Goal: Find contact information: Find contact information

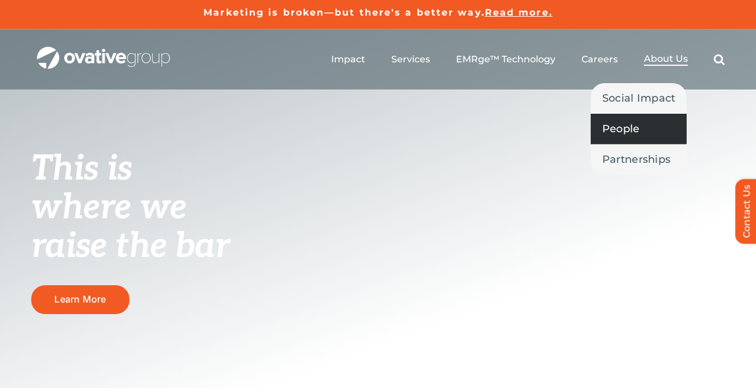
click at [633, 124] on span "People" at bounding box center [621, 129] width 38 height 16
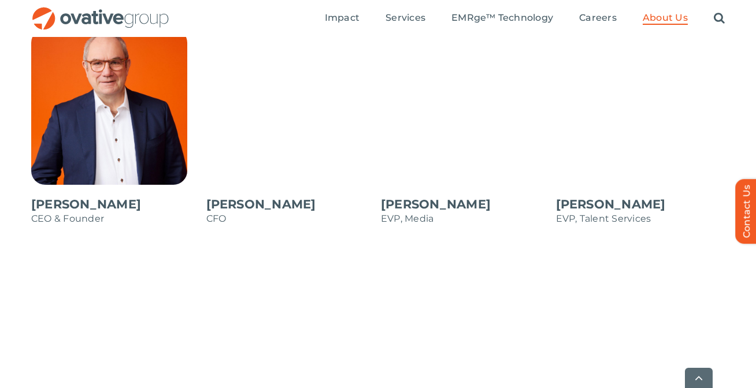
scroll to position [1031, 0]
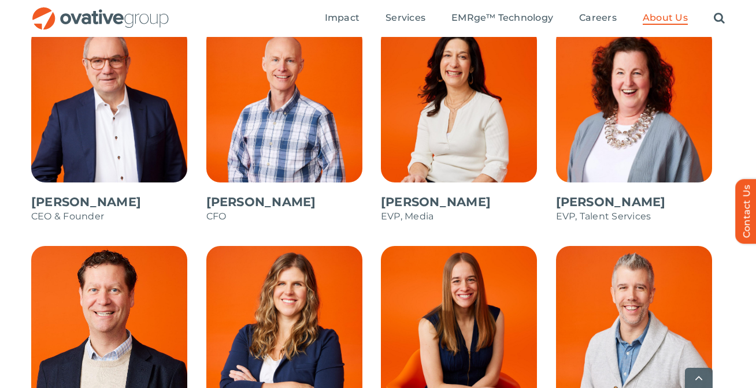
click at [125, 156] on span at bounding box center [115, 131] width 169 height 208
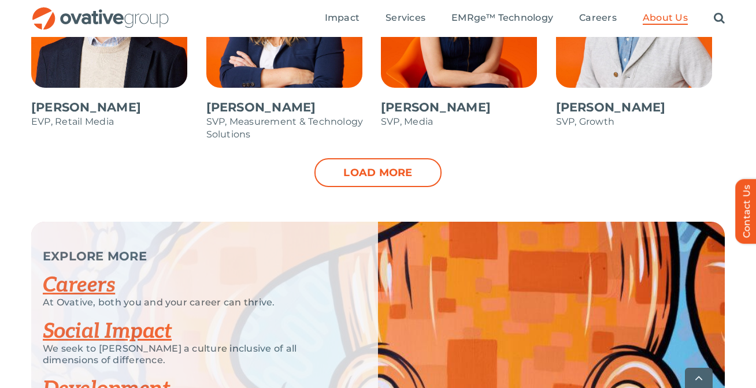
scroll to position [1356, 0]
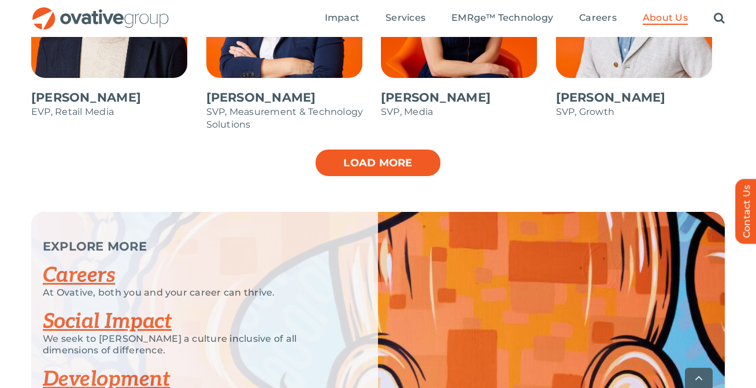
click at [364, 171] on link "Load more" at bounding box center [377, 163] width 127 height 29
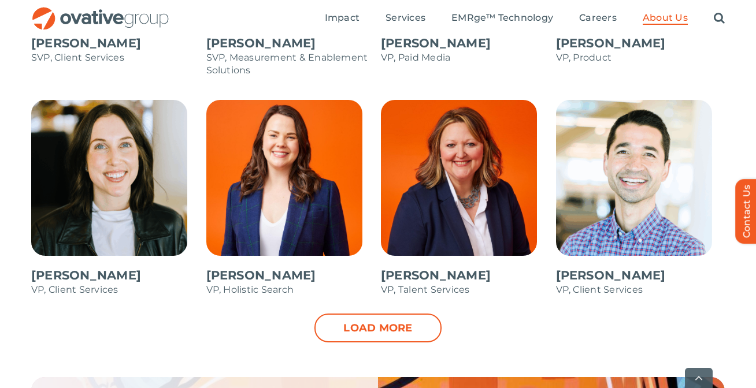
scroll to position [1644, 0]
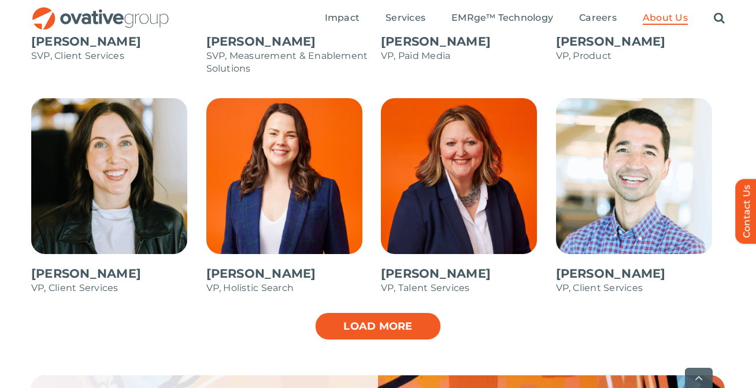
click at [398, 318] on link "Load more" at bounding box center [377, 326] width 127 height 29
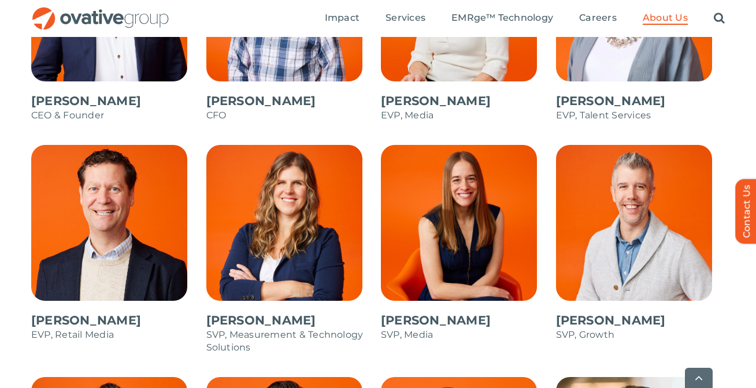
scroll to position [1138, 0]
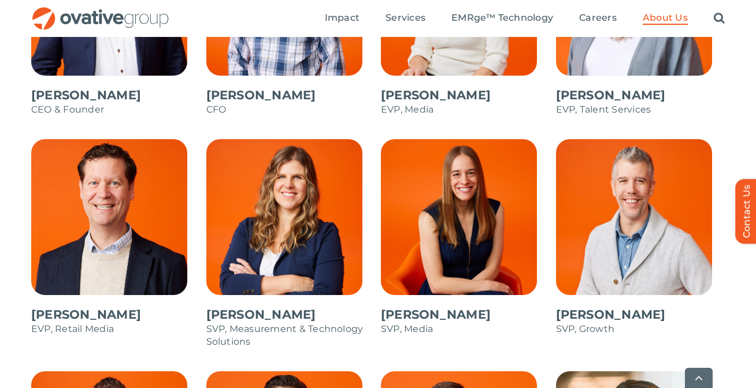
click at [645, 276] on span at bounding box center [640, 243] width 169 height 208
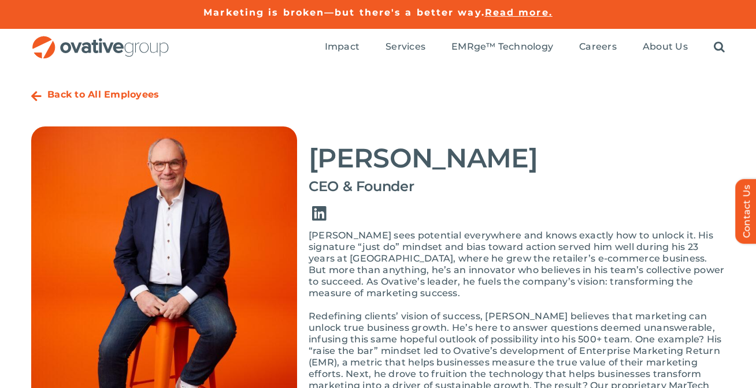
click at [316, 217] on link "Link to https://www.linkedin.com/in/dalenitschke/" at bounding box center [319, 214] width 32 height 32
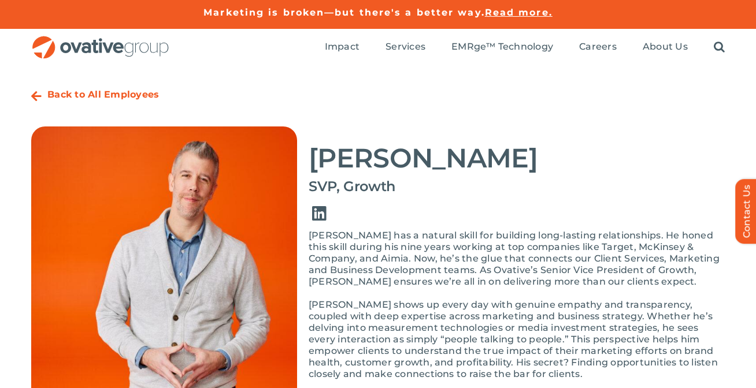
click at [319, 216] on link "Link to https://www.linkedin.com/in/jessegrittner/" at bounding box center [319, 214] width 32 height 32
